Goal: Information Seeking & Learning: Learn about a topic

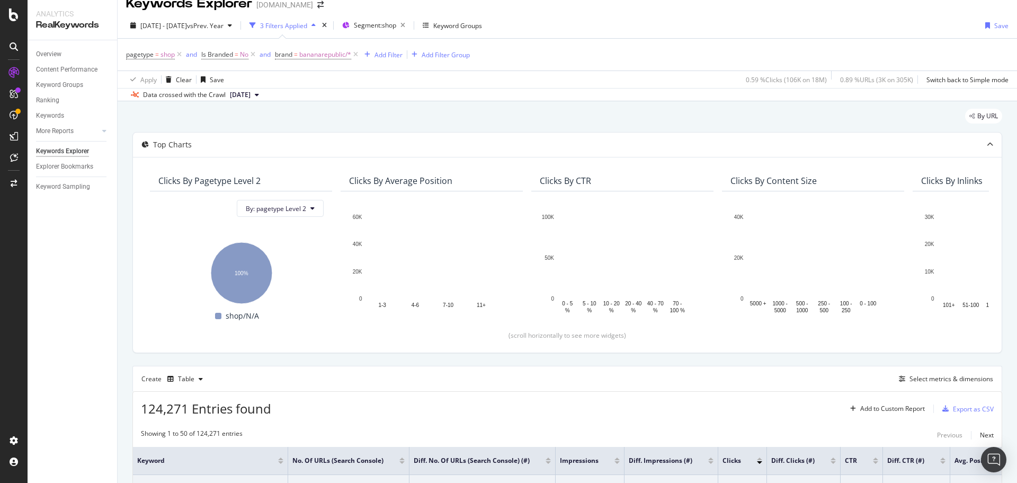
scroll to position [12, 0]
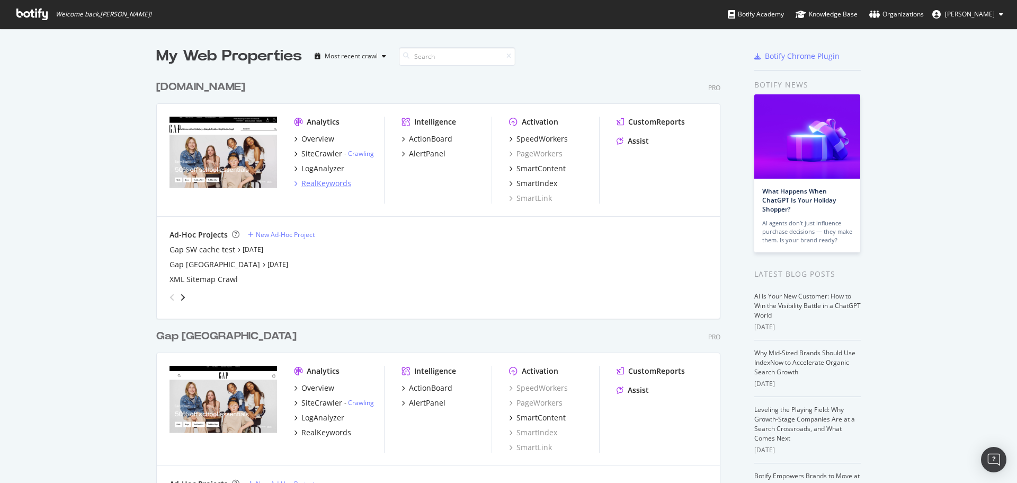
click at [323, 182] on div "RealKeywords" at bounding box center [326, 183] width 50 height 11
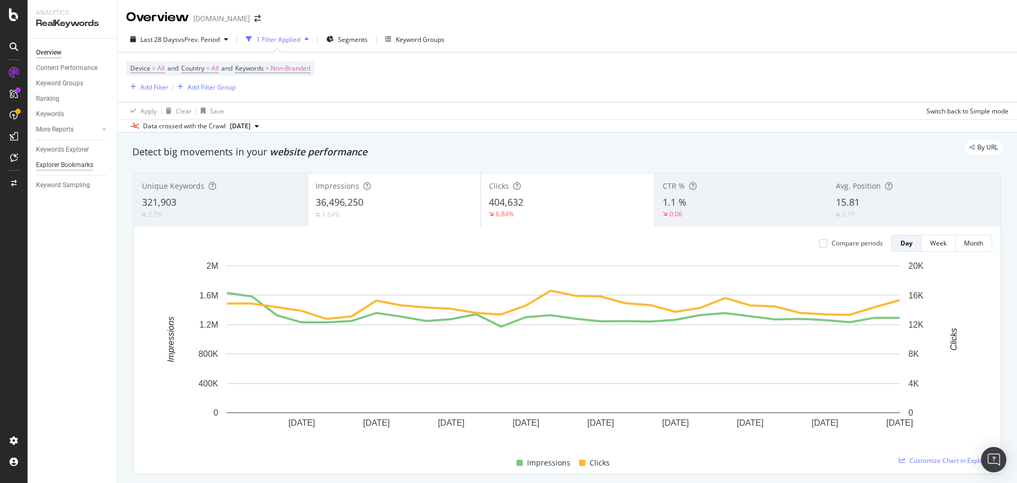
click at [75, 162] on div "Explorer Bookmarks" at bounding box center [64, 164] width 57 height 11
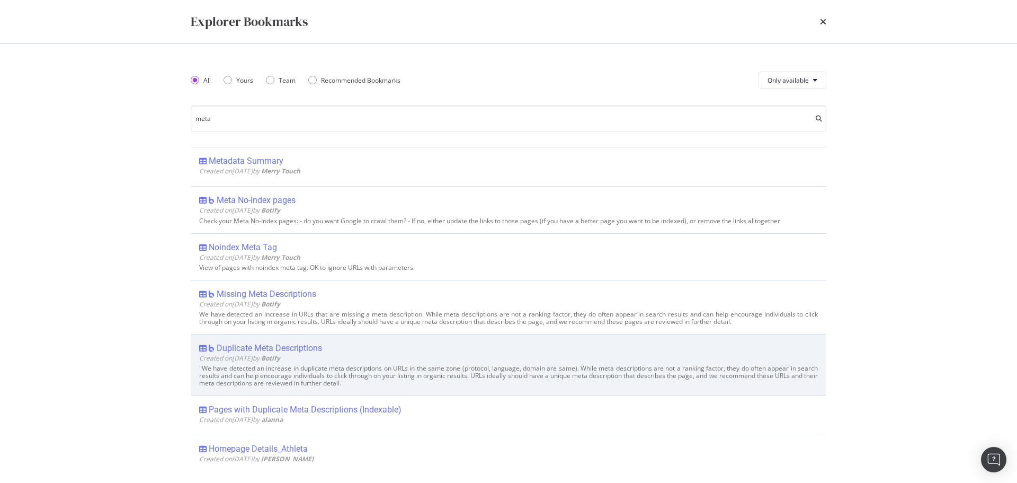
type input "meta"
click at [279, 351] on div "Duplicate Meta Descriptions" at bounding box center [269, 348] width 105 height 11
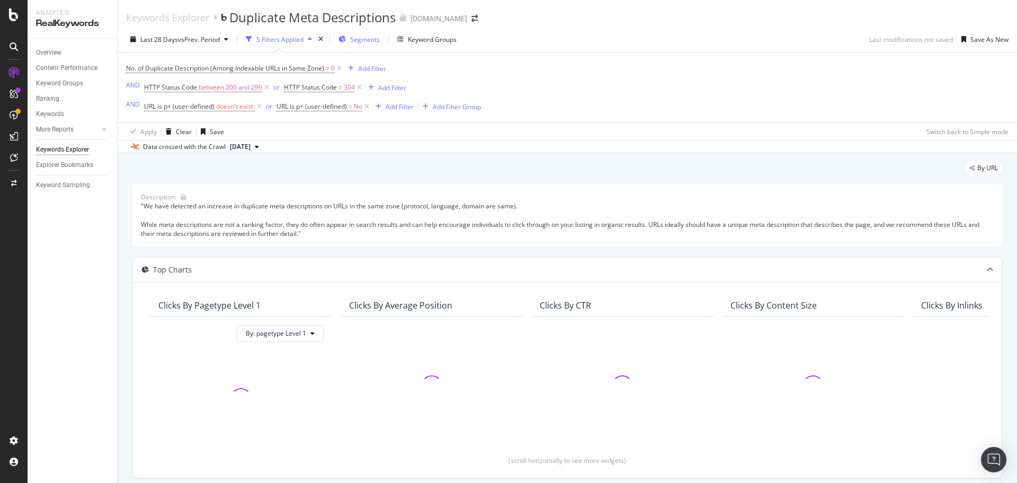
click at [372, 35] on span "Segments" at bounding box center [365, 39] width 30 height 9
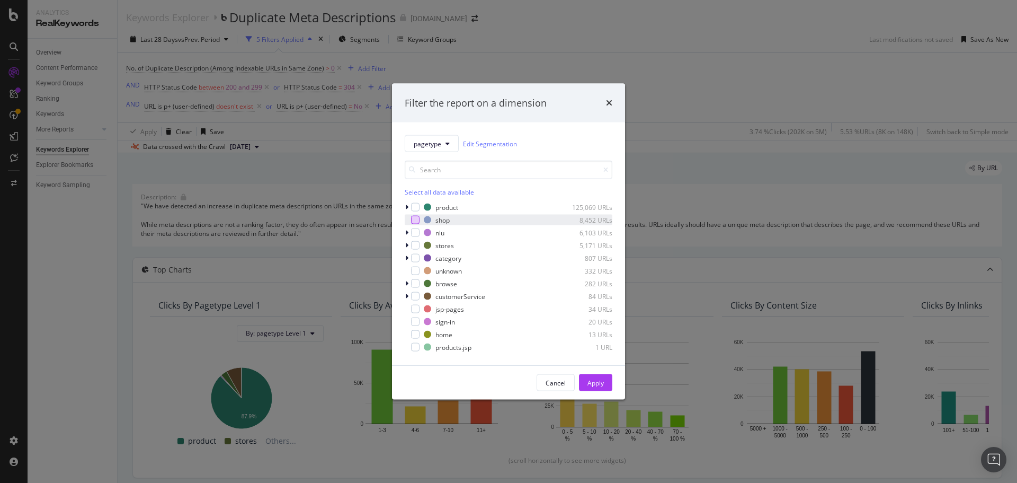
click at [415, 219] on div "modal" at bounding box center [415, 220] width 8 height 8
click at [604, 381] on button "Apply" at bounding box center [595, 382] width 33 height 17
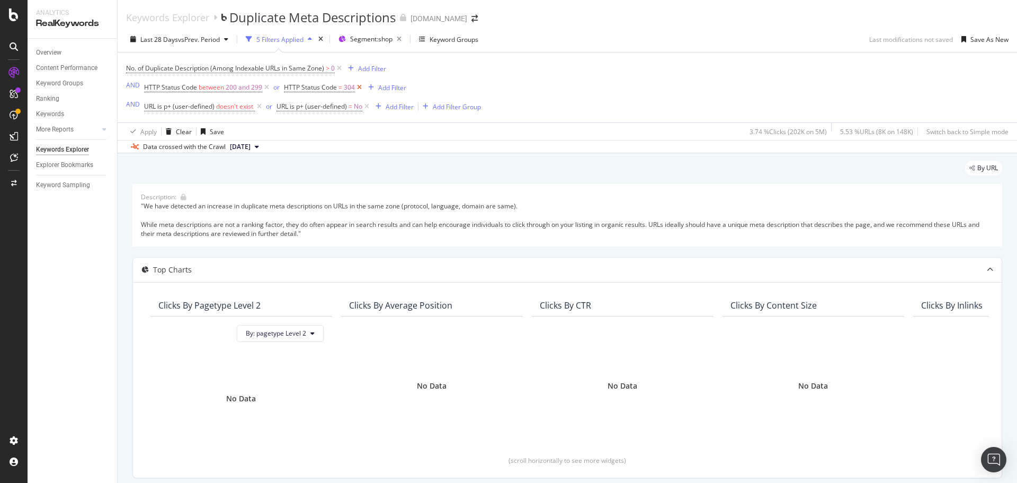
click at [359, 86] on icon at bounding box center [359, 87] width 9 height 11
click at [367, 107] on icon at bounding box center [366, 106] width 9 height 11
click at [259, 104] on icon at bounding box center [259, 106] width 9 height 11
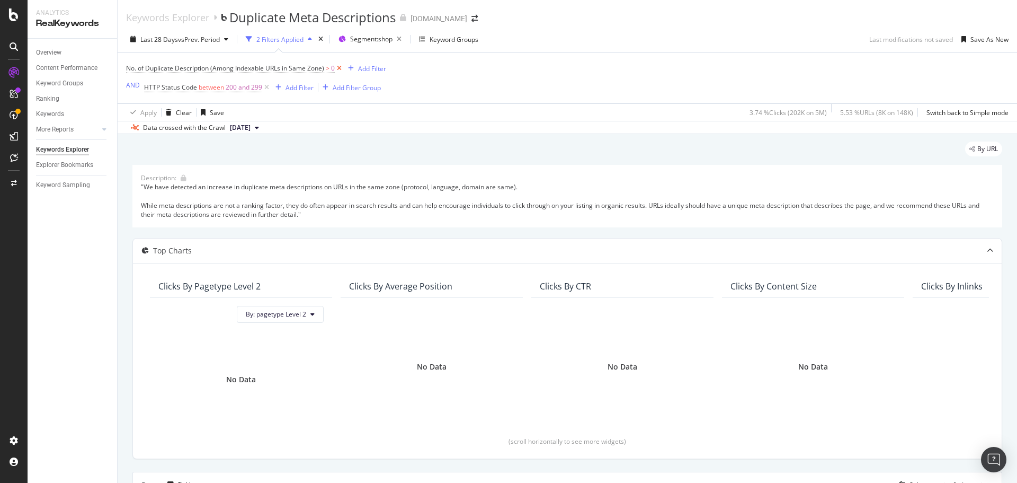
click at [341, 69] on icon at bounding box center [339, 68] width 9 height 11
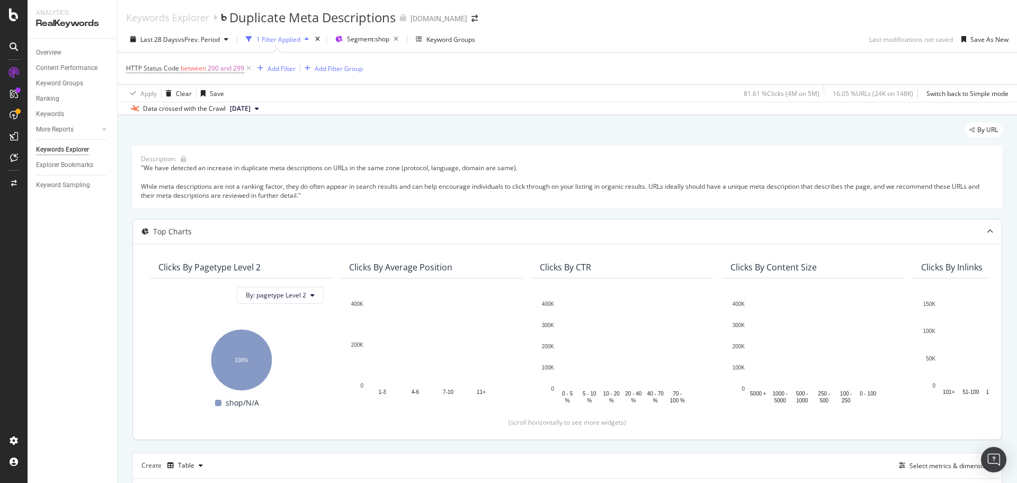
scroll to position [318, 0]
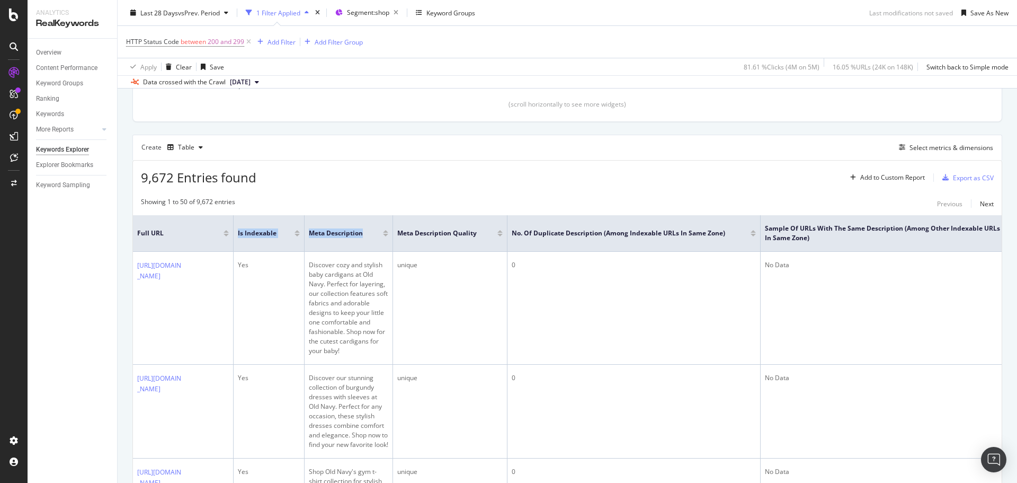
drag, startPoint x: 195, startPoint y: 242, endPoint x: 406, endPoint y: 224, distance: 211.1
click at [411, 228] on tr "Full URL Is Indexable Meta Description Meta Description Quality No. of Duplicat…" at bounding box center [579, 233] width 893 height 37
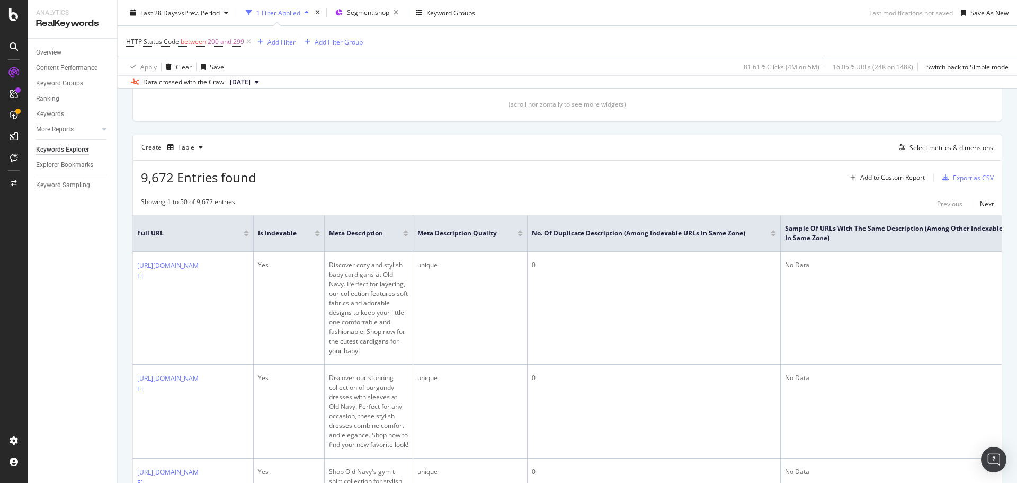
click at [78, 154] on div "Keywords Explorer" at bounding box center [62, 149] width 53 height 11
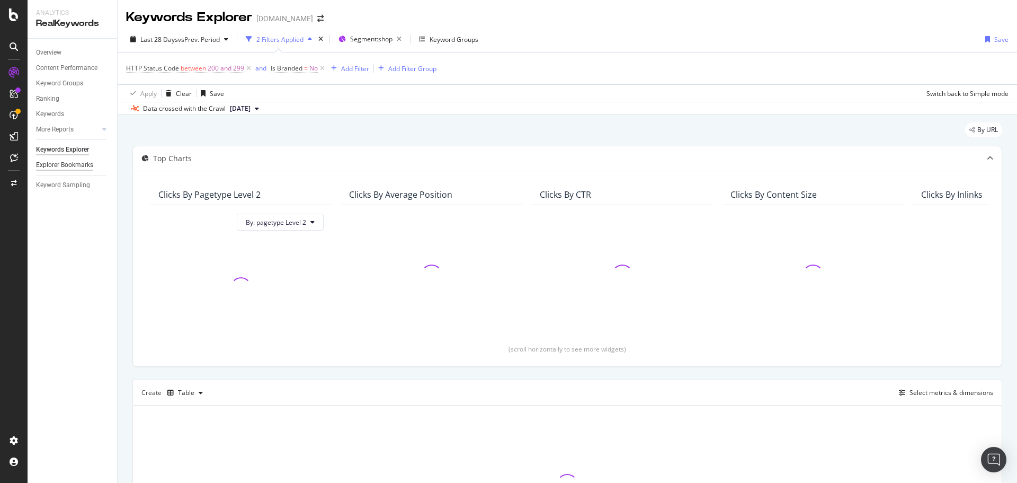
click at [63, 165] on div "Explorer Bookmarks" at bounding box center [64, 164] width 57 height 11
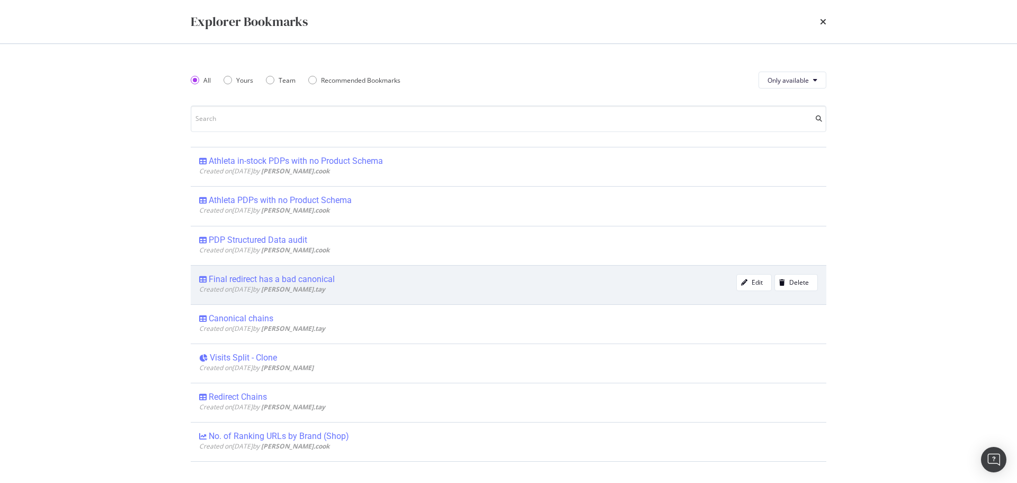
drag, startPoint x: 961, startPoint y: 55, endPoint x: 304, endPoint y: 272, distance: 692.4
click at [961, 55] on div "Explorer Bookmarks All Yours Team Recommended Bookmarks Only available Athleta …" at bounding box center [508, 241] width 1017 height 483
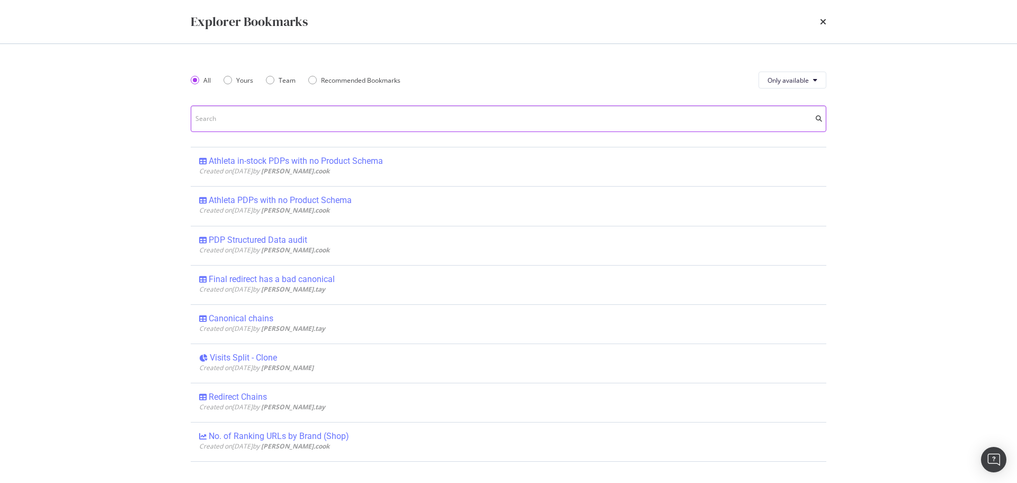
click at [266, 117] on input "modal" at bounding box center [509, 118] width 636 height 26
click at [266, 118] on input "meta" at bounding box center [509, 118] width 636 height 26
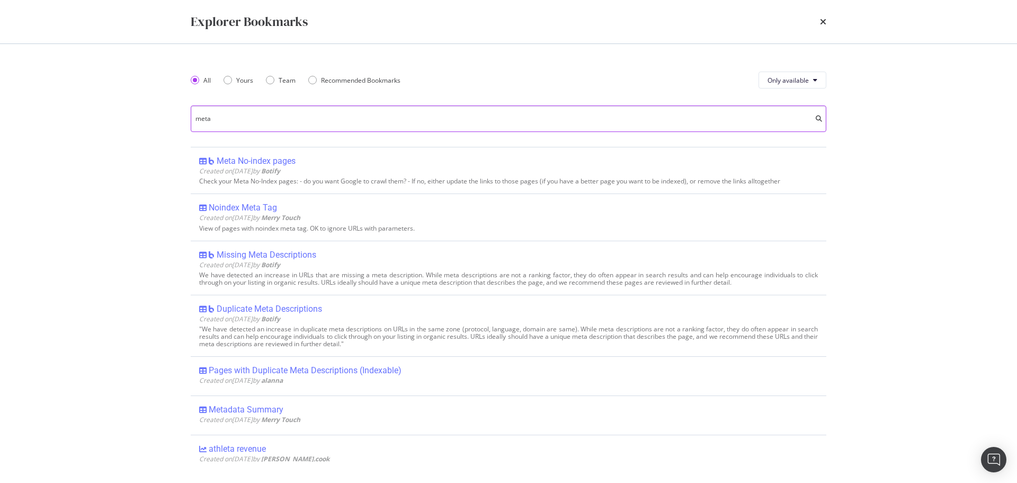
click at [268, 120] on input "meta" at bounding box center [509, 118] width 636 height 26
click at [206, 119] on input "meta" at bounding box center [509, 118] width 636 height 26
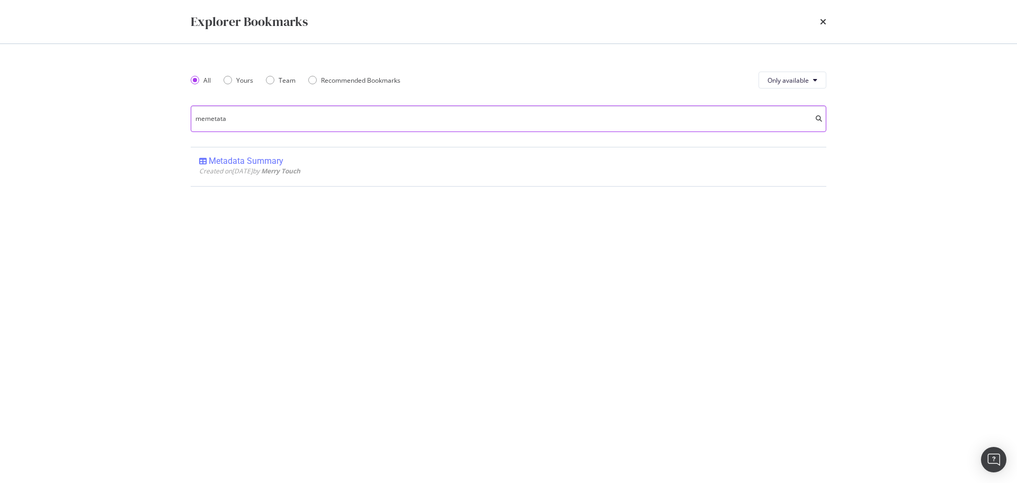
drag, startPoint x: 243, startPoint y: 117, endPoint x: 180, endPoint y: 118, distance: 62.5
click at [180, 118] on div "All Yours Team Recommended Bookmarks Only available memetata Metadata Summary C…" at bounding box center [509, 263] width 678 height 439
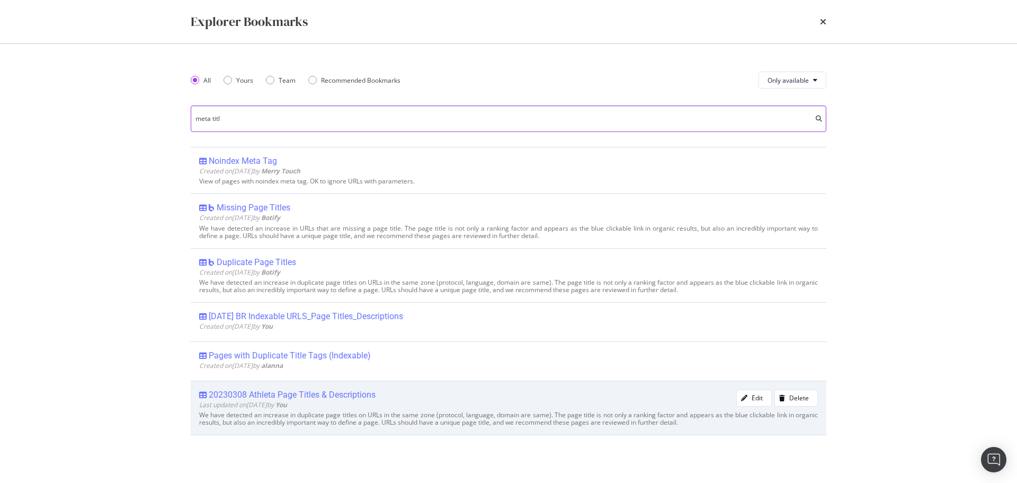
type input "meta titl"
click at [280, 395] on div "20230308 Athleta Page Titles & Descriptions" at bounding box center [292, 394] width 167 height 11
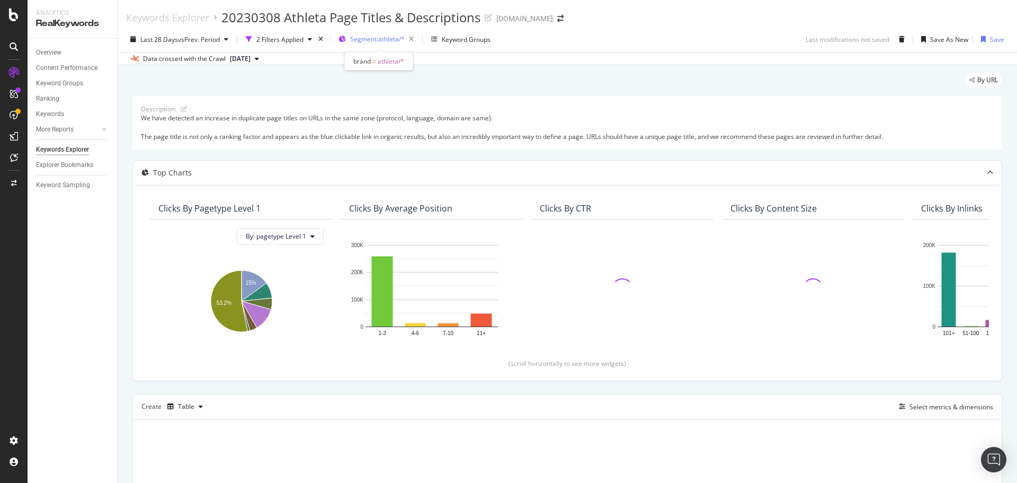
click at [392, 41] on span "Segment: athleta/*" at bounding box center [377, 38] width 55 height 9
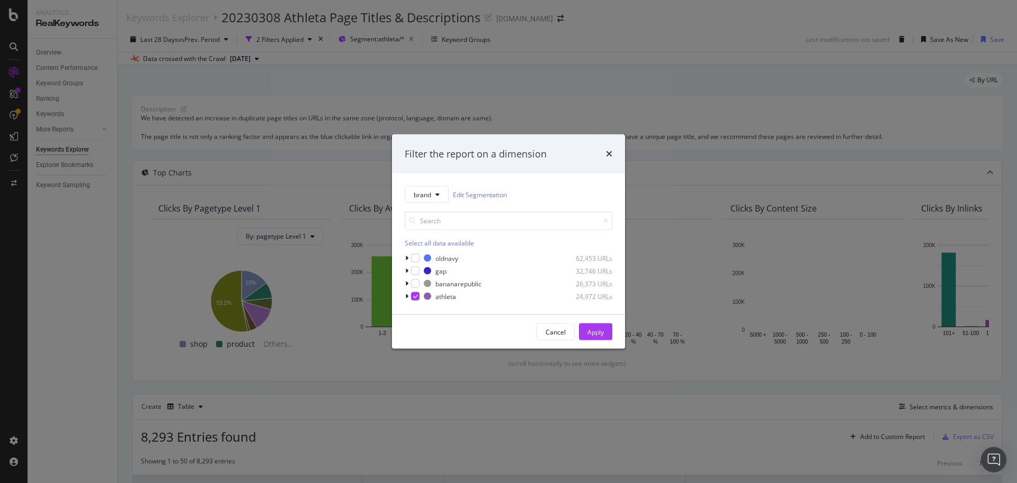
drag, startPoint x: 417, startPoint y: 296, endPoint x: 531, endPoint y: 319, distance: 116.2
click at [417, 297] on icon "modal" at bounding box center [415, 295] width 5 height 5
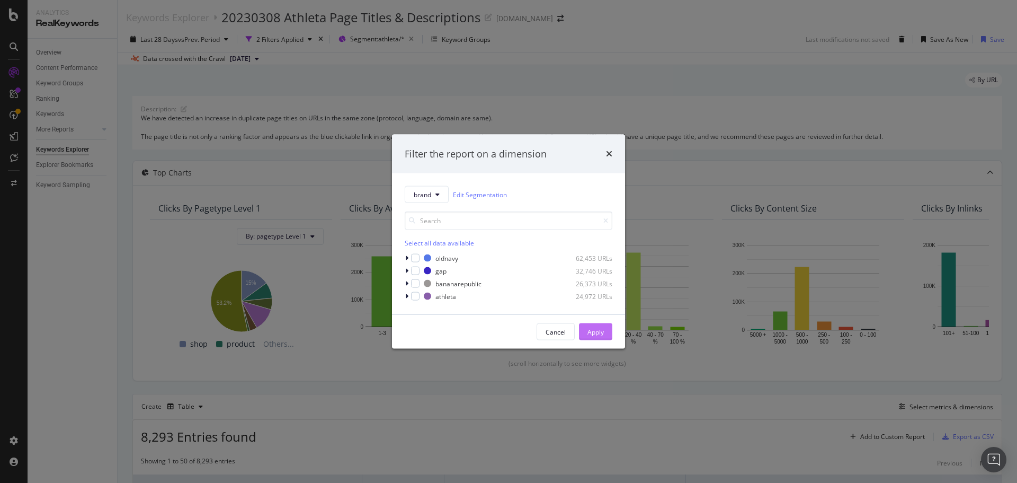
click at [594, 331] on div "Apply" at bounding box center [596, 331] width 16 height 9
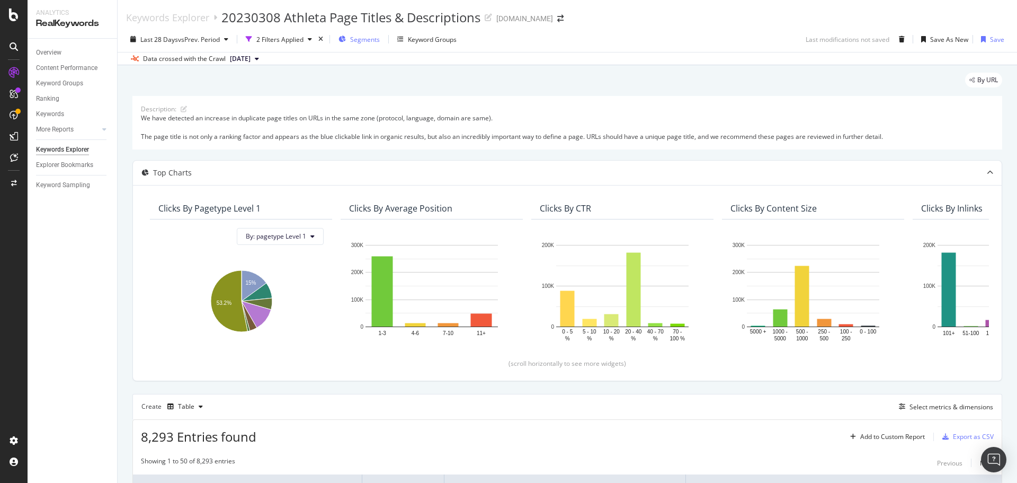
click at [377, 40] on span "Segments" at bounding box center [365, 39] width 30 height 9
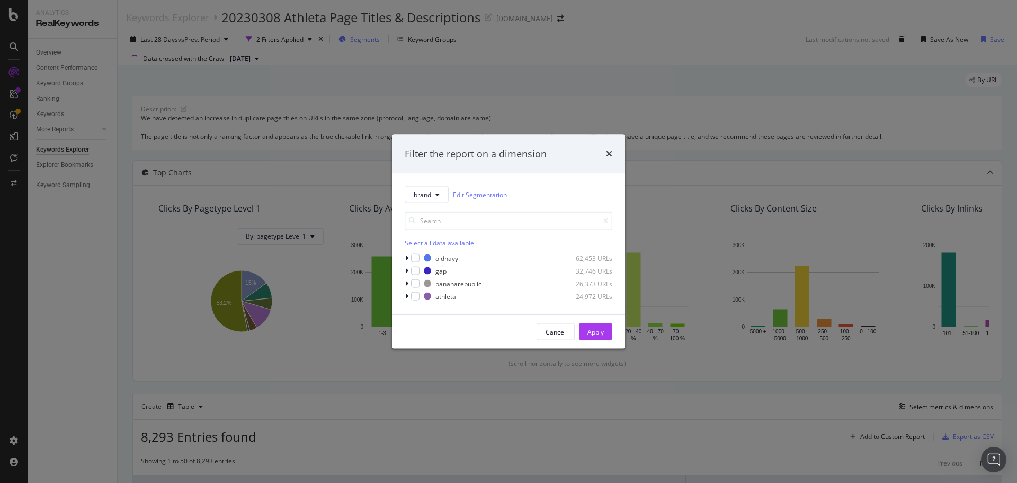
click at [363, 40] on div "Filter the report on a dimension brand Edit Segmentation Select all data availa…" at bounding box center [508, 241] width 1017 height 483
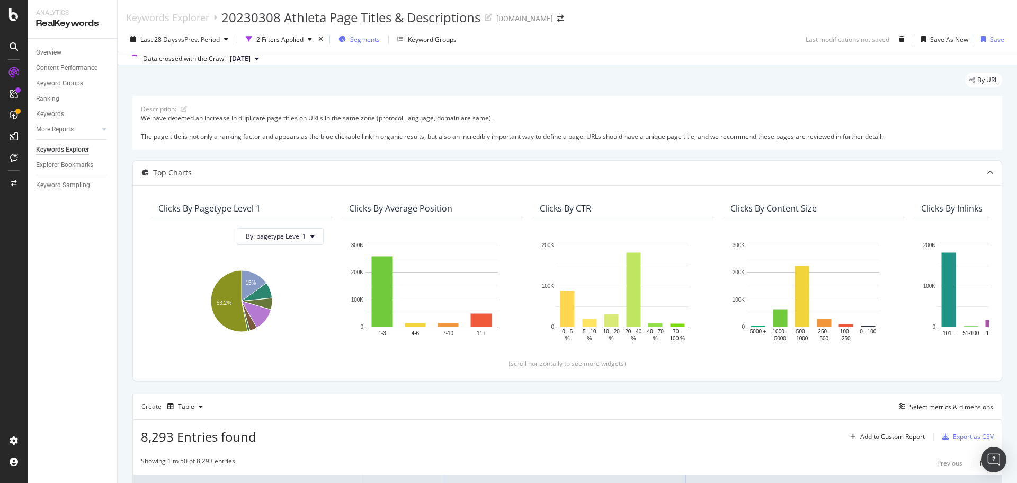
click at [368, 38] on span "Segments" at bounding box center [365, 39] width 30 height 9
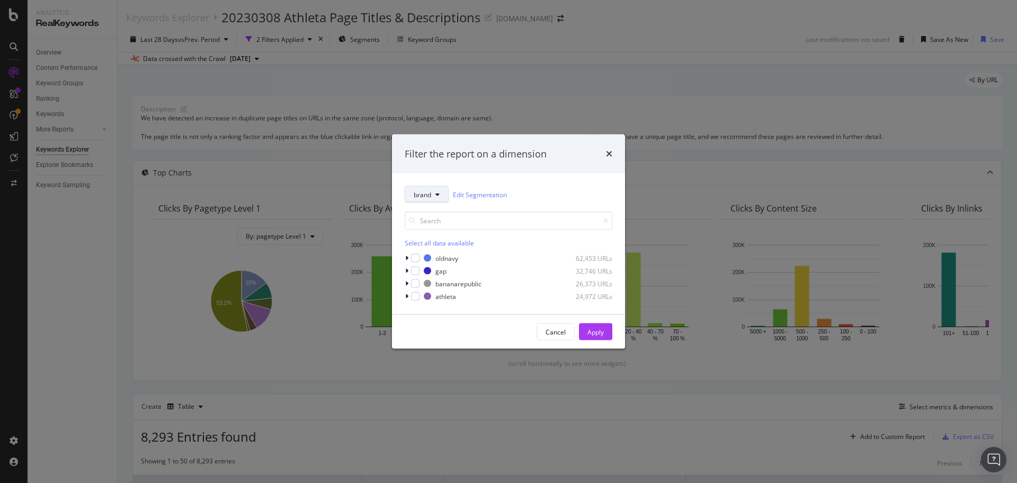
click at [429, 196] on span "brand" at bounding box center [422, 194] width 17 height 9
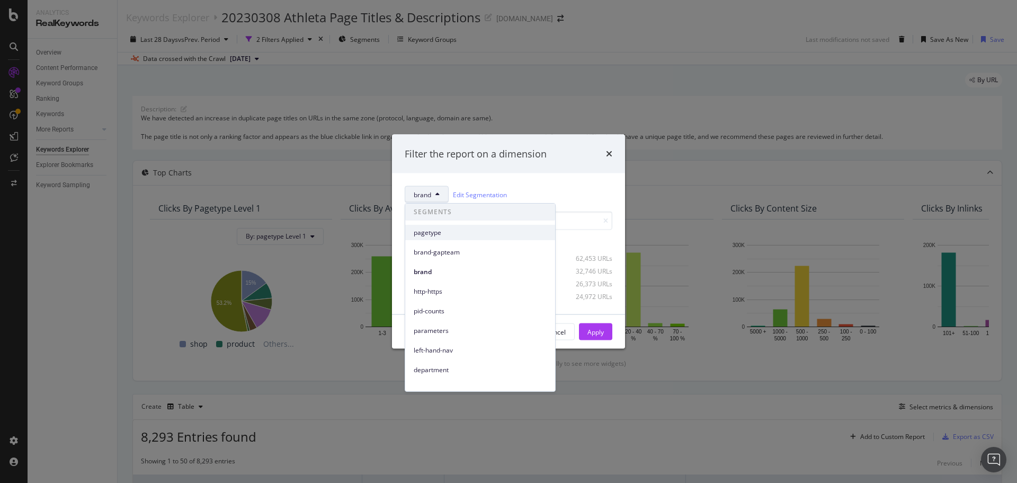
click at [444, 235] on span "pagetype" at bounding box center [480, 233] width 133 height 10
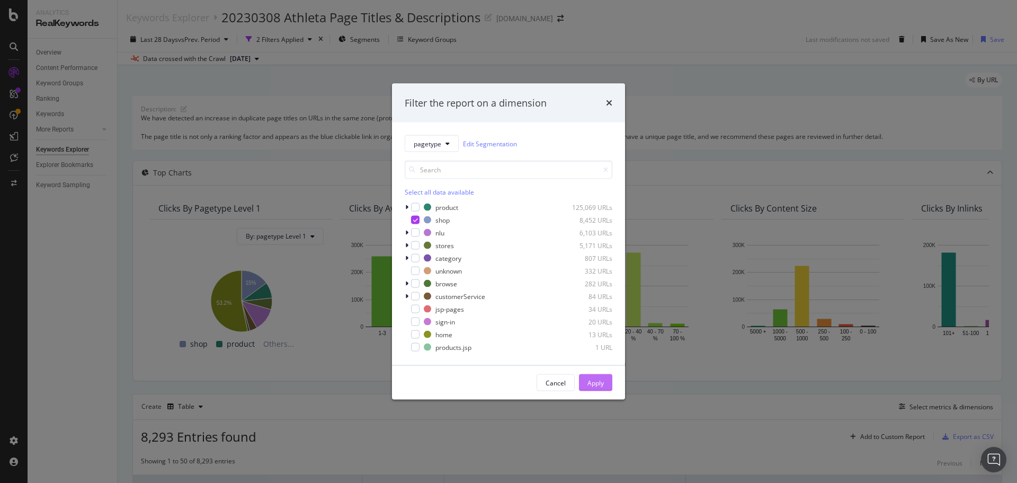
click at [593, 382] on div "Apply" at bounding box center [596, 382] width 16 height 9
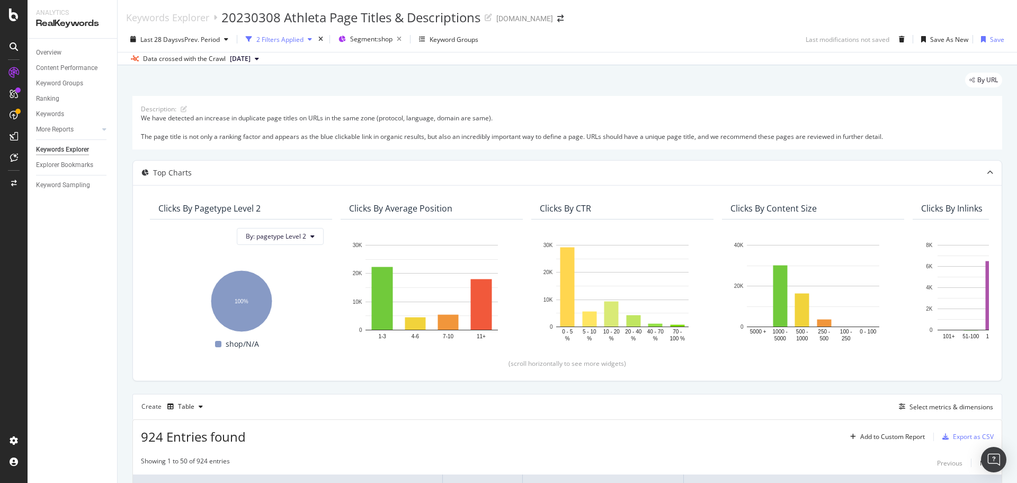
click at [293, 38] on div "2 Filters Applied" at bounding box center [279, 39] width 47 height 9
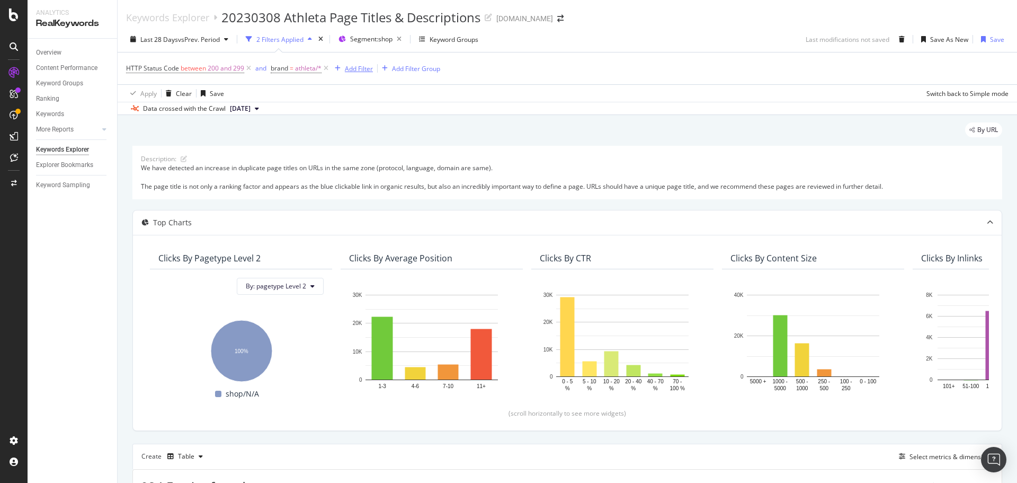
click at [354, 66] on div "Add Filter" at bounding box center [359, 68] width 28 height 9
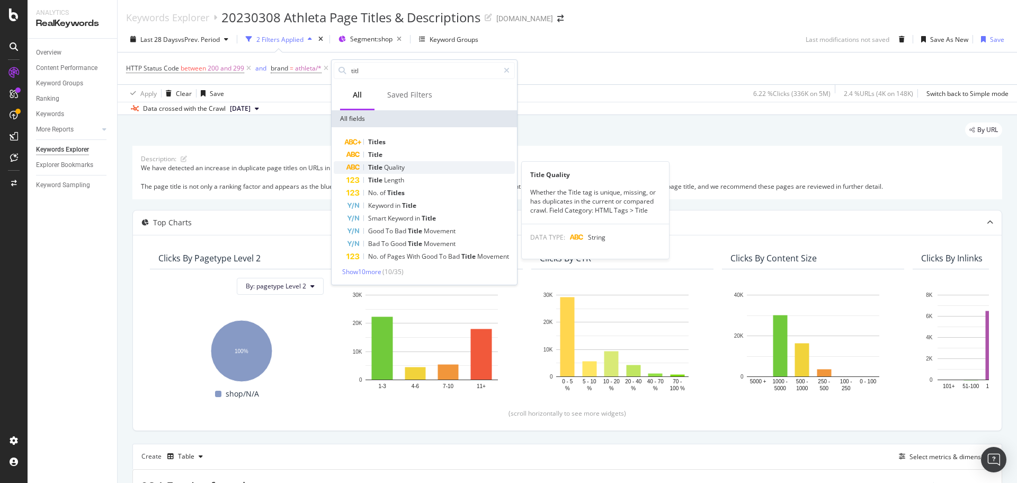
type input "titl"
click at [412, 164] on div "Title Quality" at bounding box center [430, 167] width 168 height 13
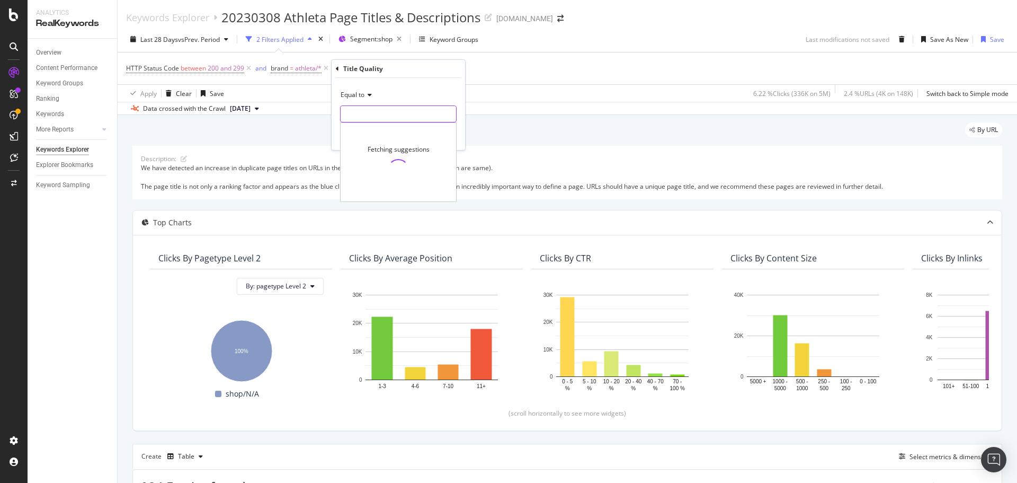
click at [385, 112] on input "text" at bounding box center [398, 113] width 115 height 17
click at [369, 94] on icon at bounding box center [367, 95] width 7 height 6
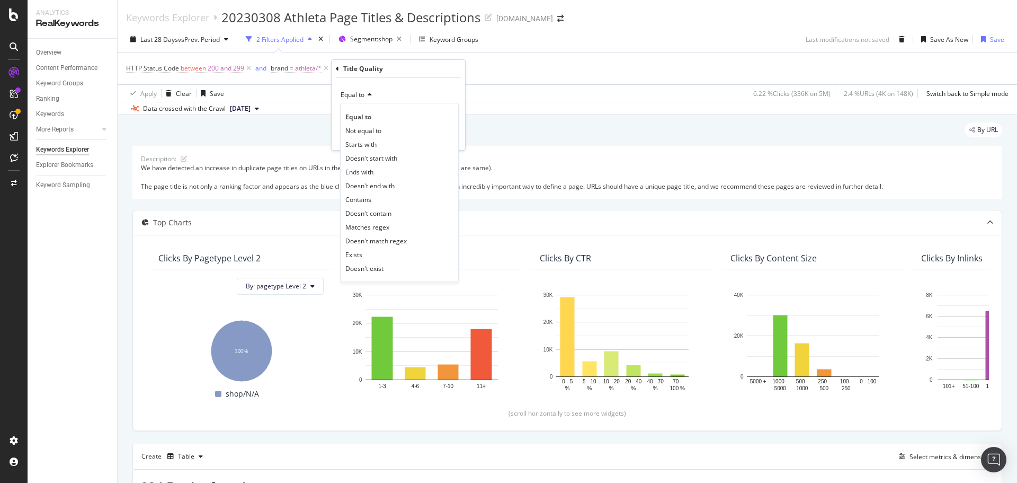
click at [420, 92] on div "Equal to" at bounding box center [398, 94] width 117 height 17
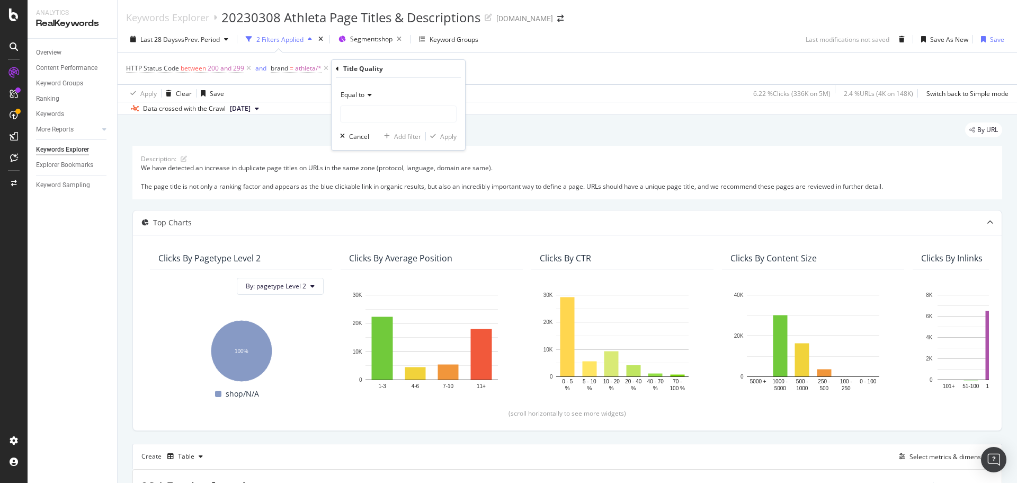
click at [339, 70] on icon at bounding box center [337, 69] width 3 height 6
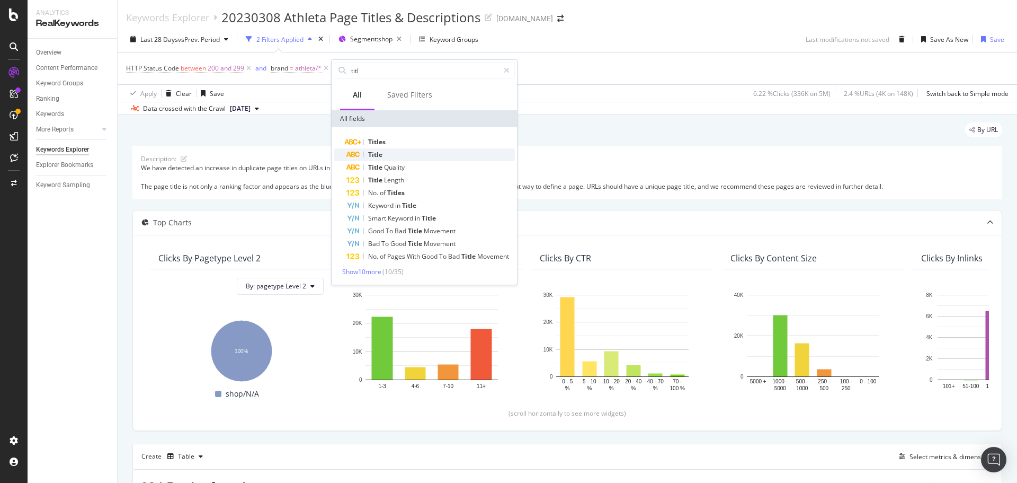
click at [388, 156] on div "Title" at bounding box center [430, 154] width 168 height 13
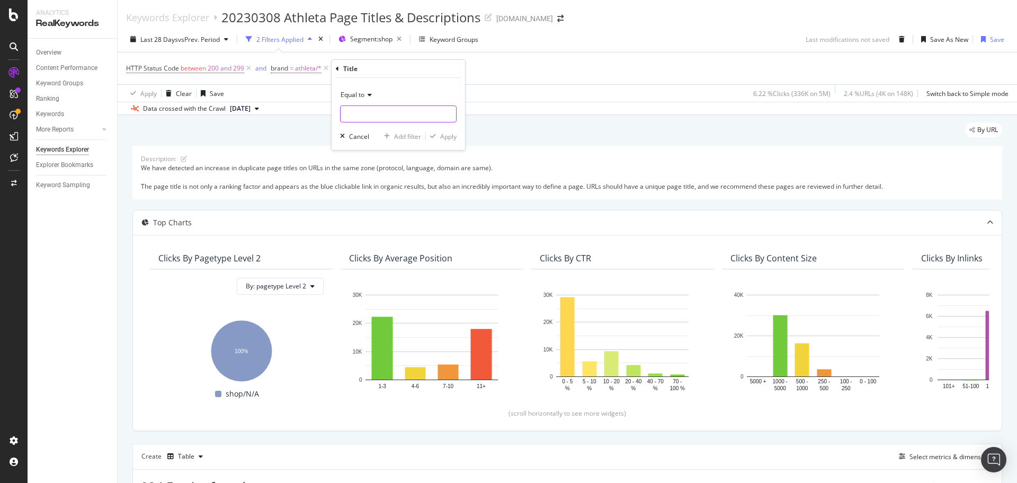
click at [371, 106] on input "text" at bounding box center [398, 113] width 115 height 17
click at [372, 97] on icon at bounding box center [367, 95] width 7 height 6
click at [379, 101] on div "Equal to" at bounding box center [398, 94] width 117 height 17
click at [372, 113] on input "text" at bounding box center [398, 113] width 115 height 17
type input "d"
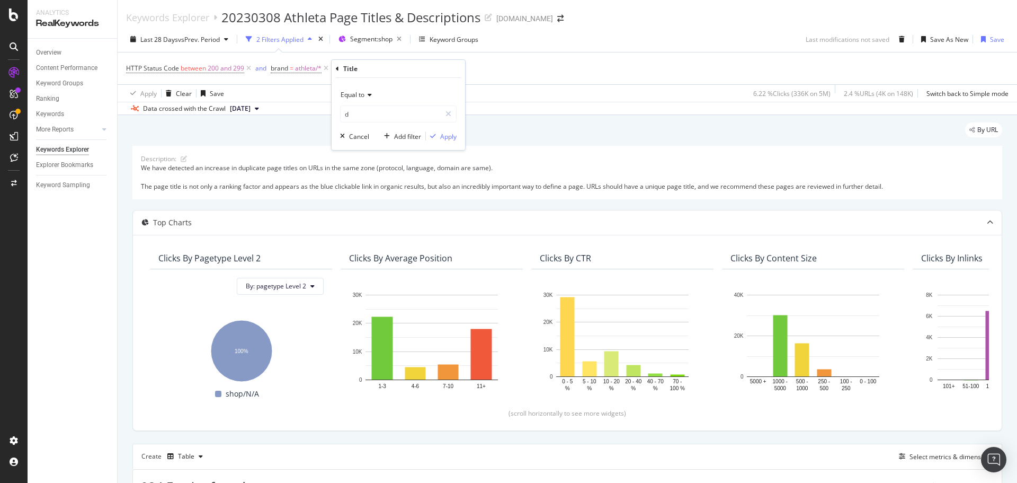
click at [341, 71] on div "Title" at bounding box center [398, 69] width 125 height 18
drag, startPoint x: 451, startPoint y: 113, endPoint x: 444, endPoint y: 112, distance: 6.4
click at [450, 113] on icon at bounding box center [449, 113] width 6 height 7
click at [339, 69] on div "Title" at bounding box center [398, 69] width 125 height 18
click at [337, 68] on icon at bounding box center [337, 69] width 3 height 6
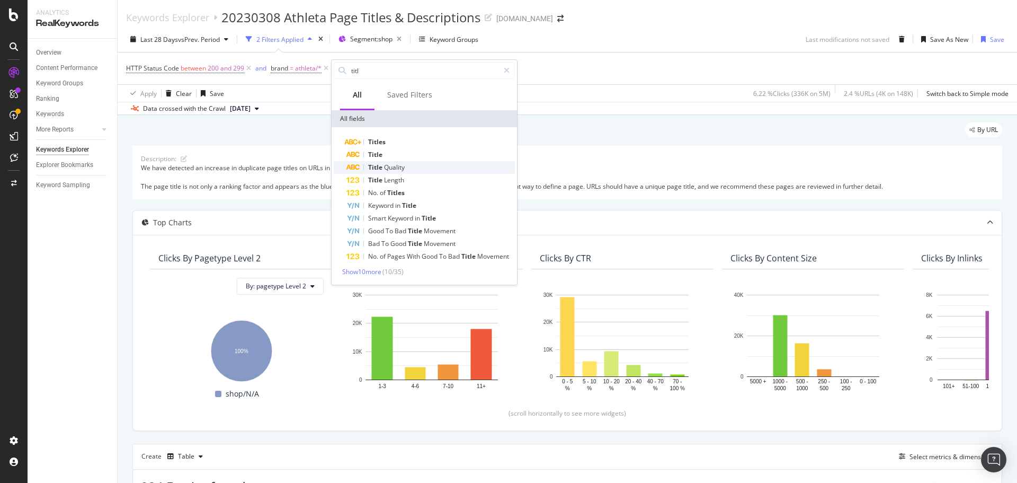
click at [407, 167] on div "Title Quality" at bounding box center [430, 167] width 168 height 13
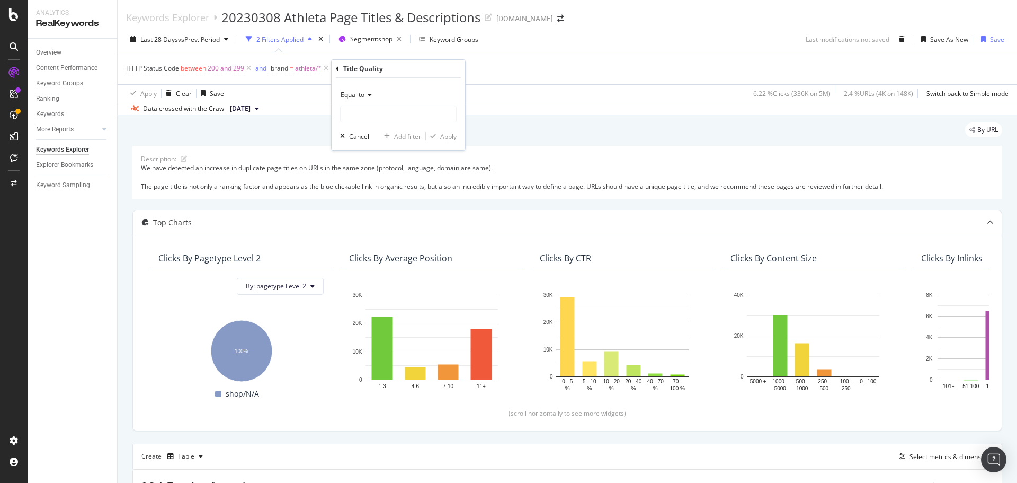
click at [339, 69] on div "Title Quality" at bounding box center [398, 69] width 125 height 18
click at [336, 68] on icon at bounding box center [337, 69] width 3 height 6
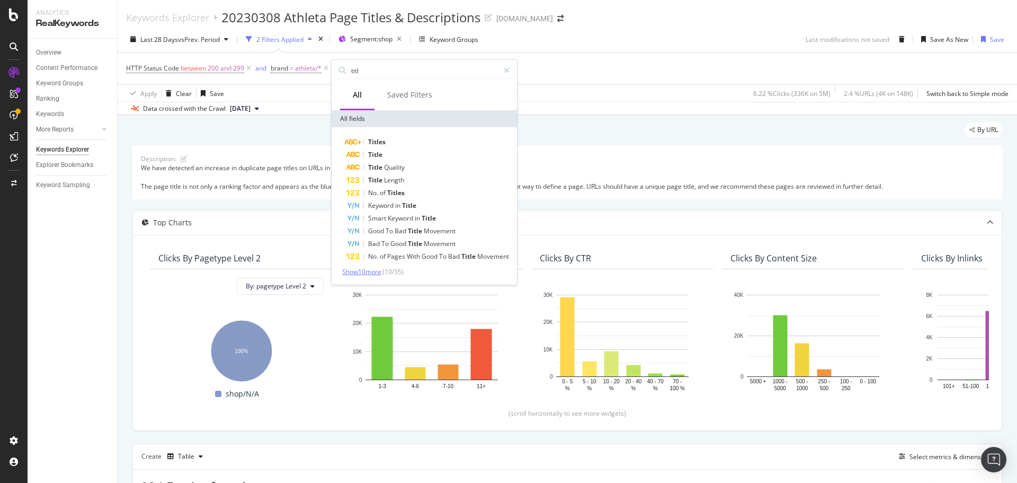
click at [366, 268] on span "Show 10 more" at bounding box center [361, 271] width 39 height 9
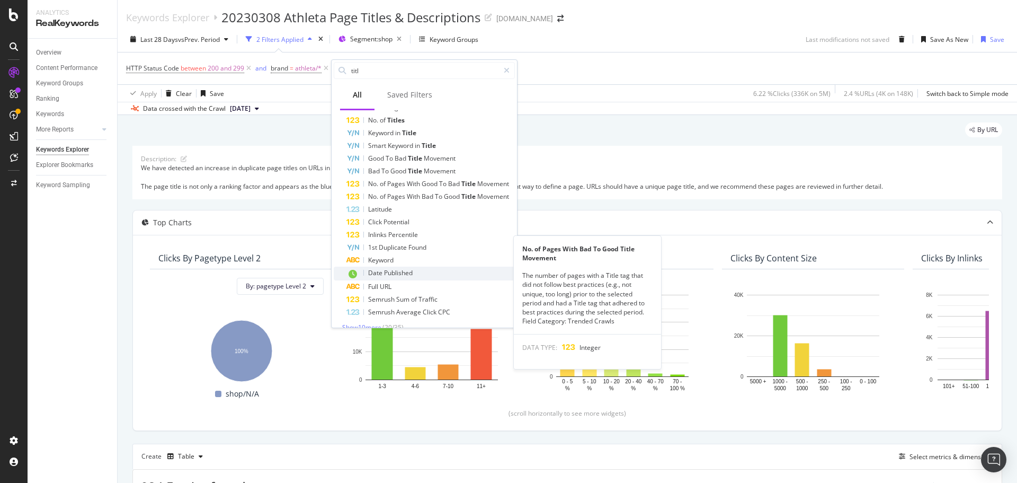
scroll to position [85, 0]
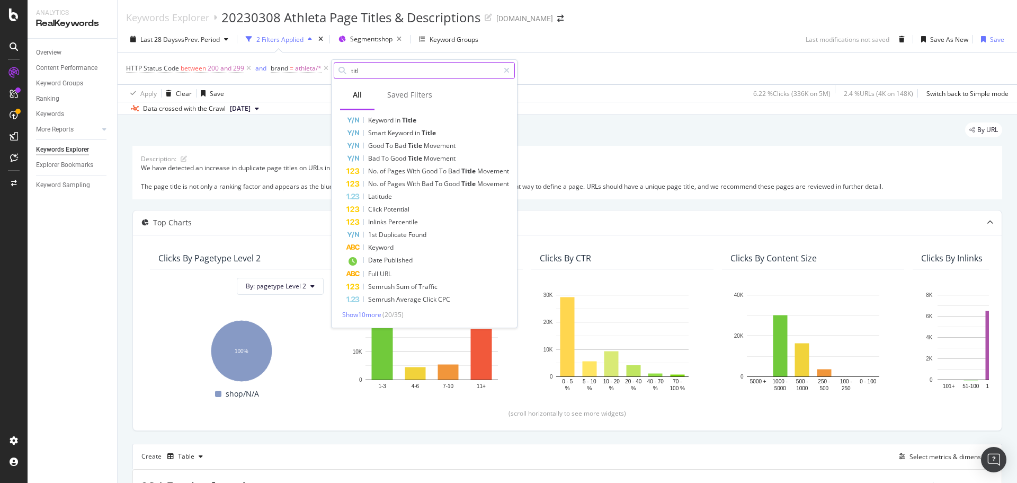
click at [376, 71] on input "titl" at bounding box center [424, 71] width 149 height 16
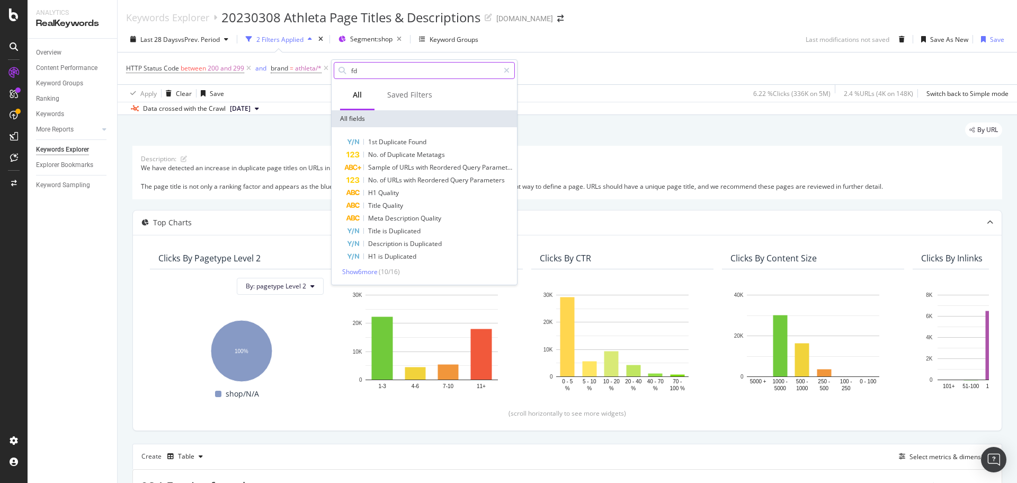
scroll to position [0, 0]
type input "f"
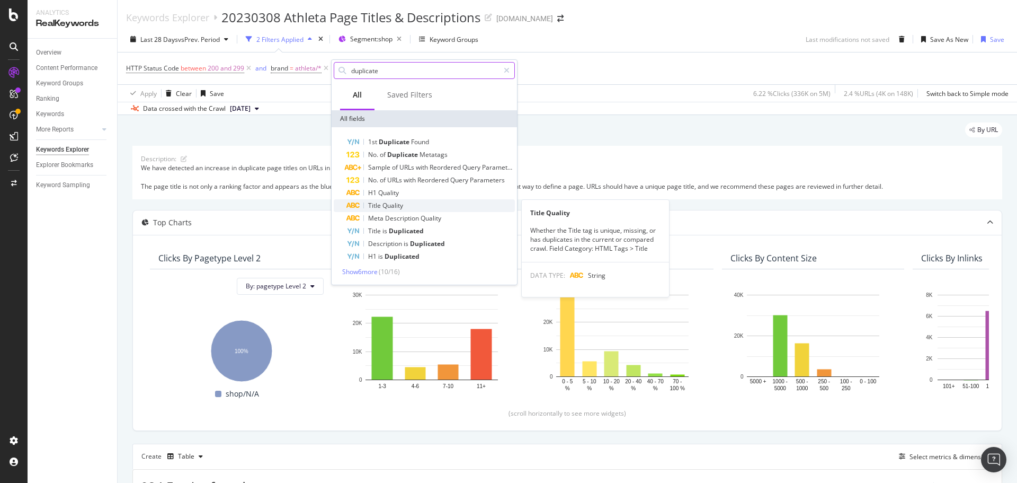
type input "duplicate"
click at [418, 205] on div "Title Quality" at bounding box center [430, 205] width 168 height 13
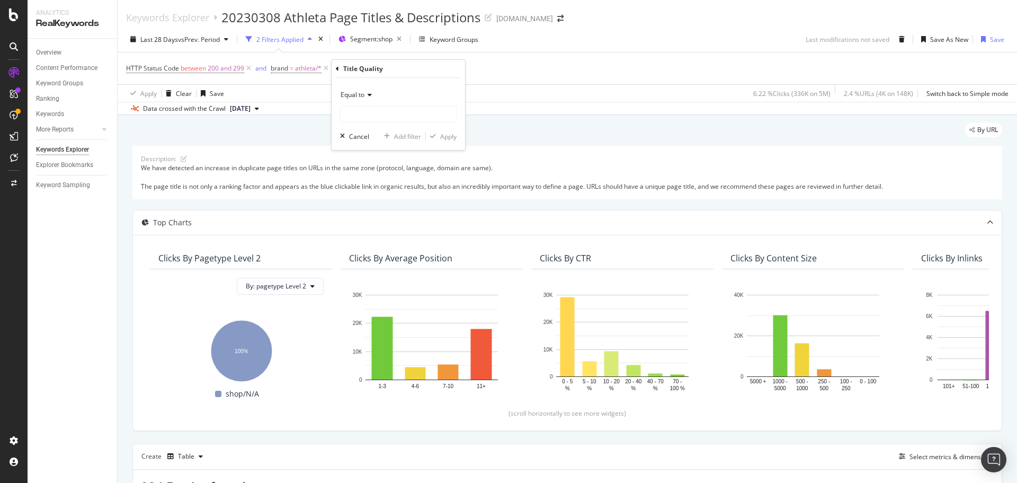
click at [364, 99] on span "Equal to" at bounding box center [353, 94] width 24 height 9
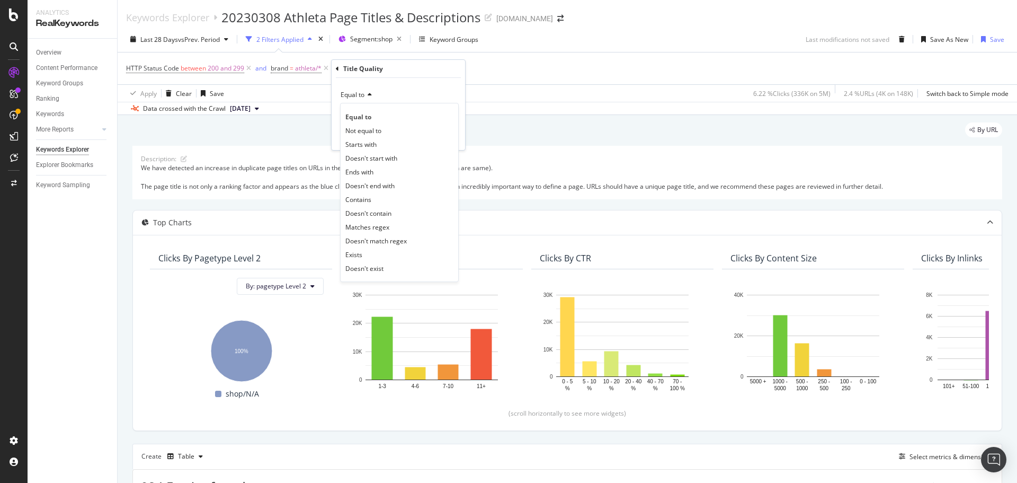
click at [436, 97] on div "Equal to" at bounding box center [398, 94] width 117 height 17
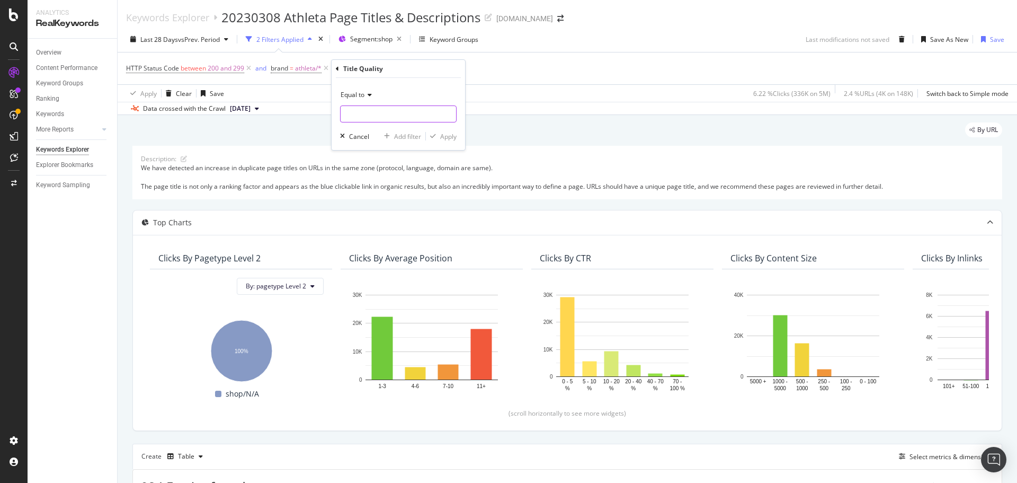
click at [424, 115] on input "text" at bounding box center [398, 113] width 115 height 17
click at [370, 140] on span "duplicate" at bounding box center [382, 139] width 78 height 9
type input "duplicate"
click at [448, 136] on div "Apply" at bounding box center [448, 136] width 16 height 9
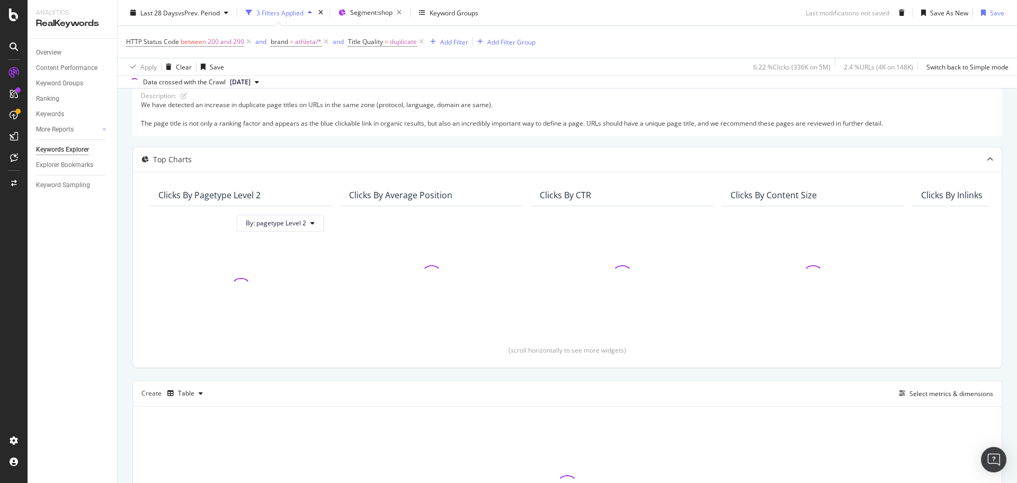
scroll to position [182, 0]
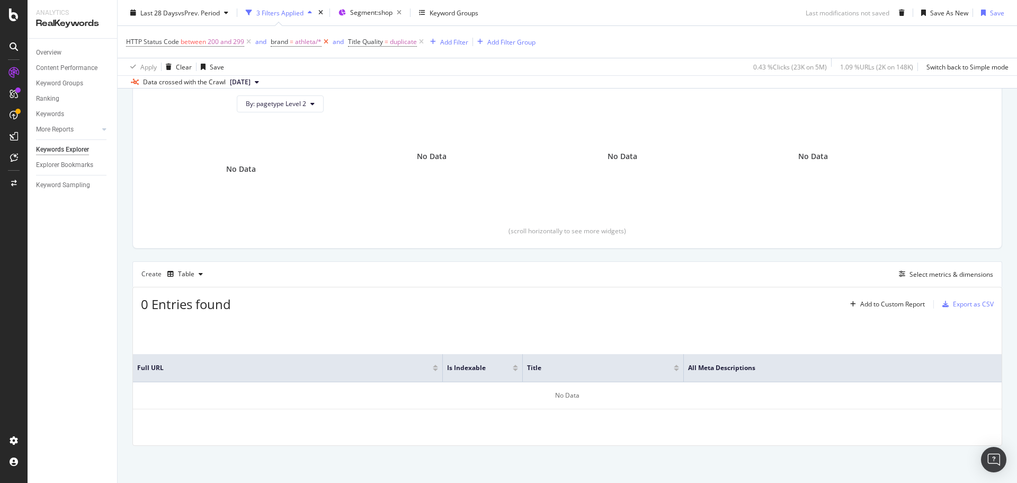
click at [328, 41] on icon at bounding box center [326, 42] width 9 height 11
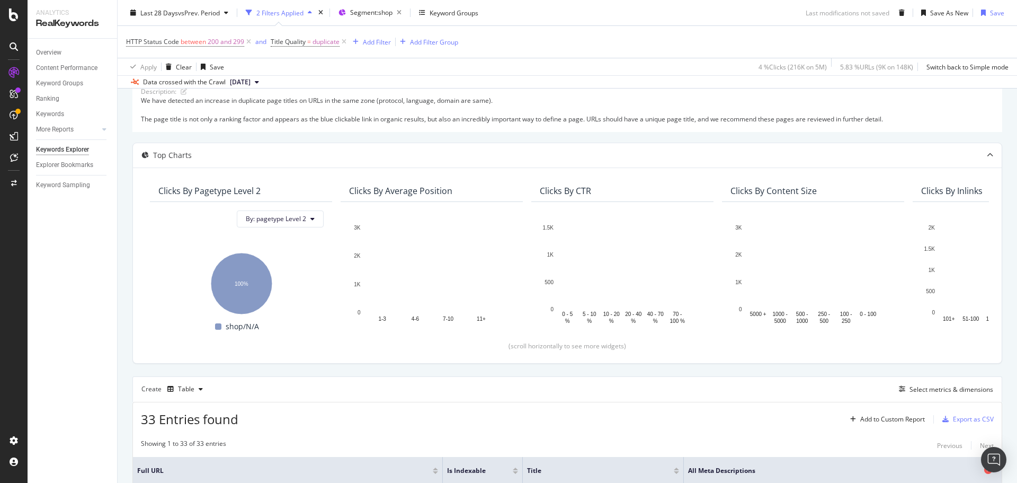
scroll to position [159, 0]
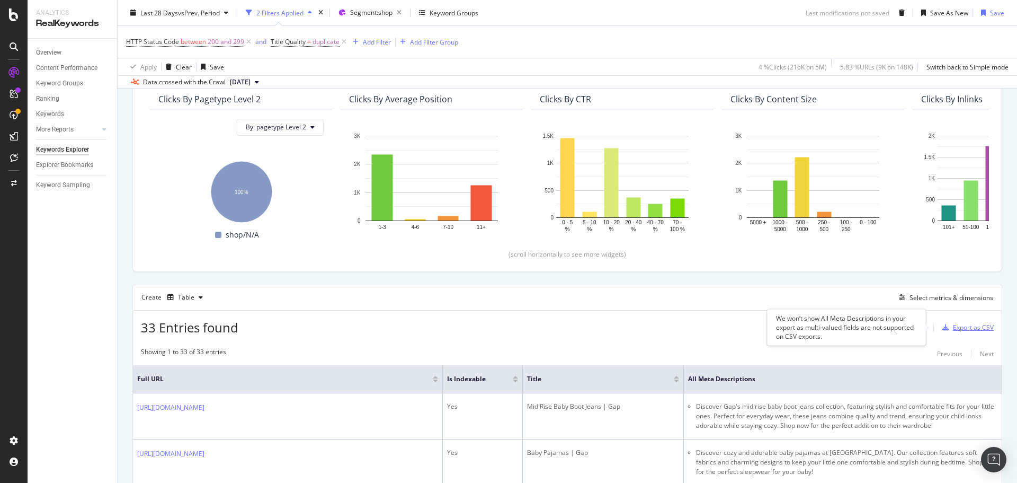
click at [953, 324] on div "Export as CSV" at bounding box center [973, 327] width 41 height 9
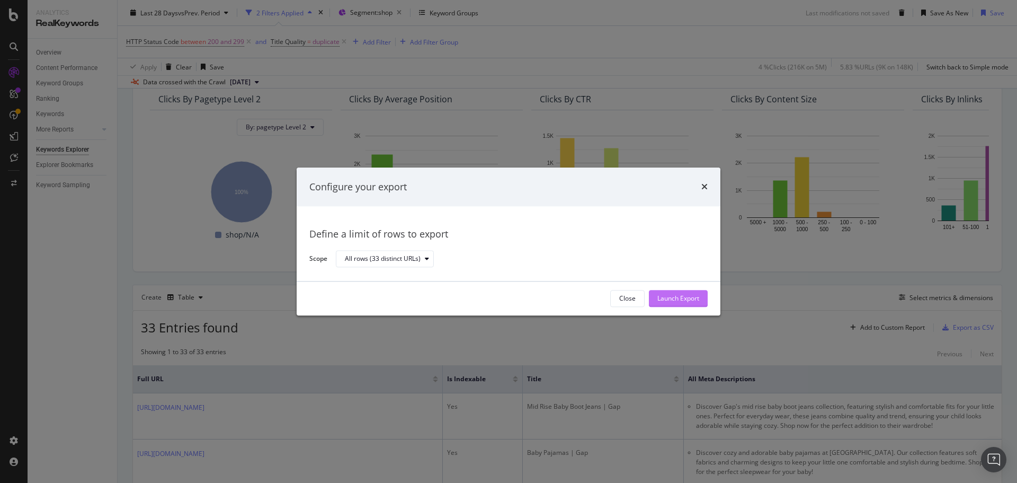
click at [686, 298] on div "Launch Export" at bounding box center [678, 298] width 42 height 9
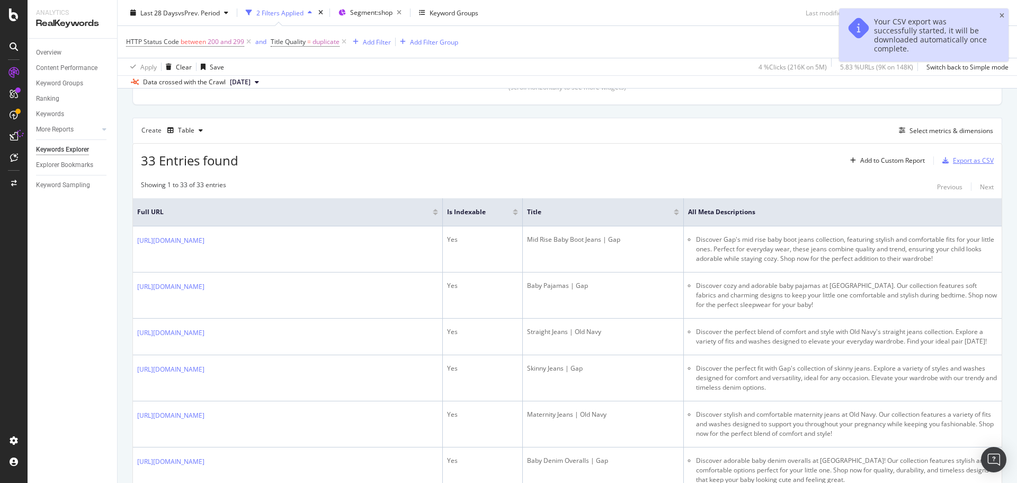
scroll to position [318, 0]
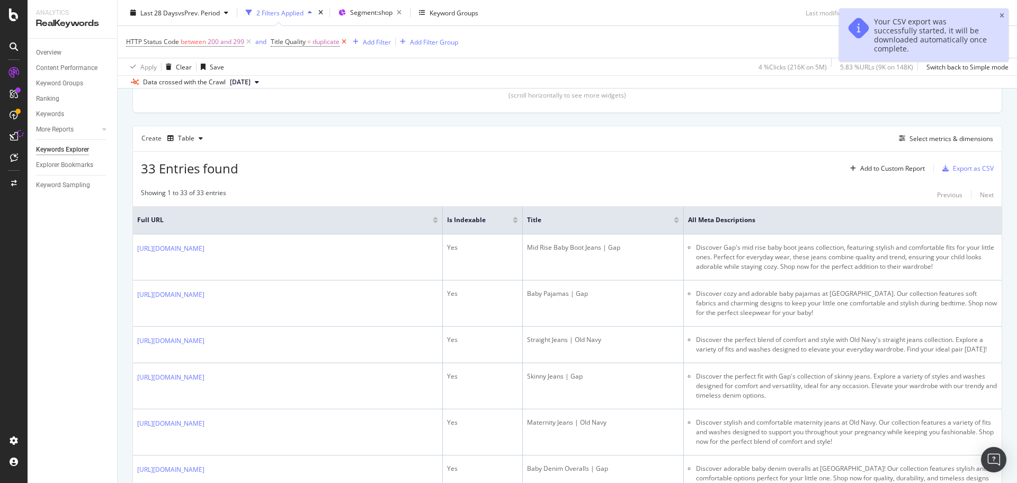
click at [343, 39] on icon at bounding box center [344, 42] width 9 height 11
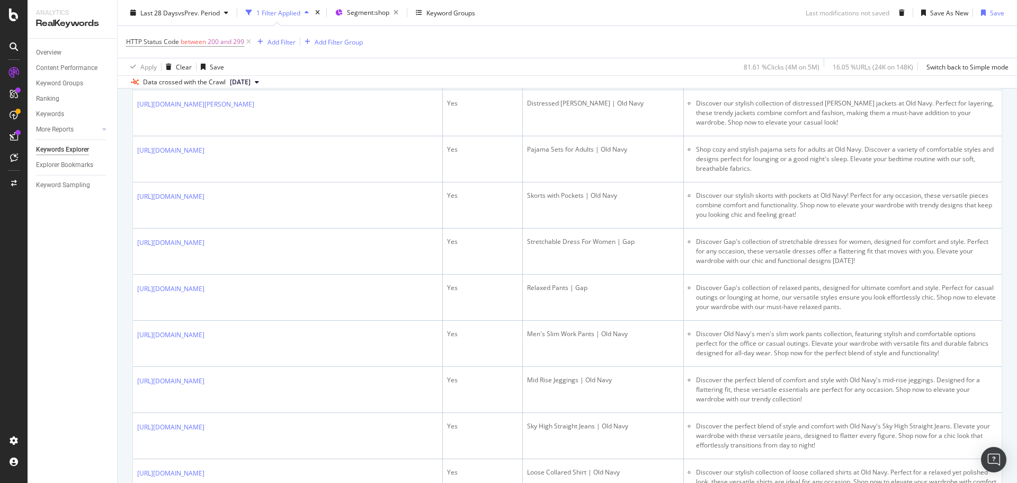
scroll to position [848, 0]
